Goal: Information Seeking & Learning: Check status

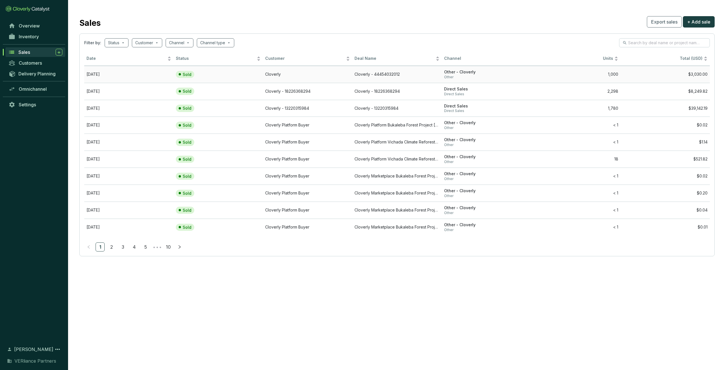
click at [120, 72] on td "[DATE]" at bounding box center [128, 74] width 89 height 17
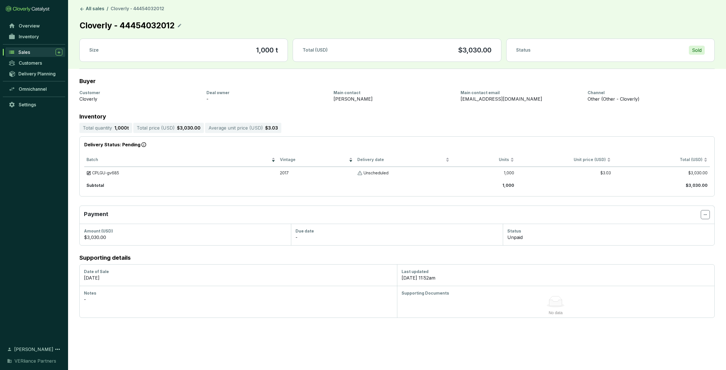
click at [37, 53] on div "Sales" at bounding box center [40, 52] width 44 height 7
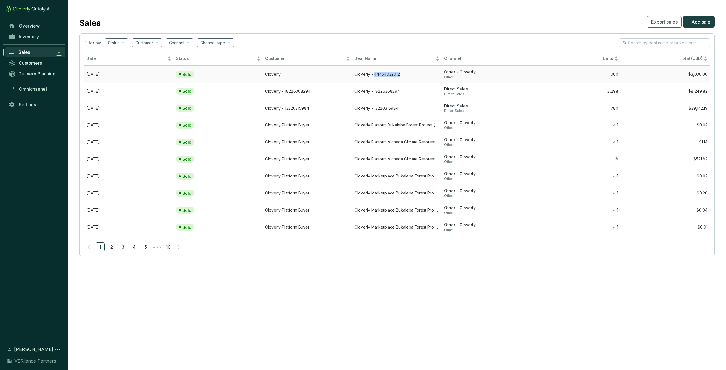
drag, startPoint x: 403, startPoint y: 76, endPoint x: 375, endPoint y: 75, distance: 27.5
click at [375, 75] on td "Cloverly - 44454032012" at bounding box center [396, 74] width 89 height 17
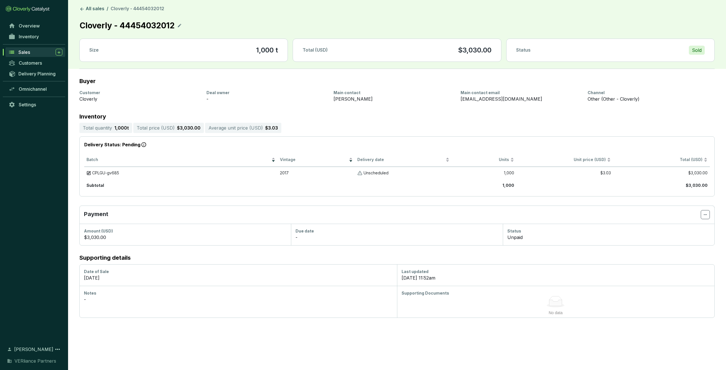
click at [158, 23] on p "Cloverly - 44454032012" at bounding box center [127, 25] width 96 height 12
copy p "44454032012"
click at [94, 7] on link "All sales" at bounding box center [91, 9] width 27 height 7
